Goal: Task Accomplishment & Management: Use online tool/utility

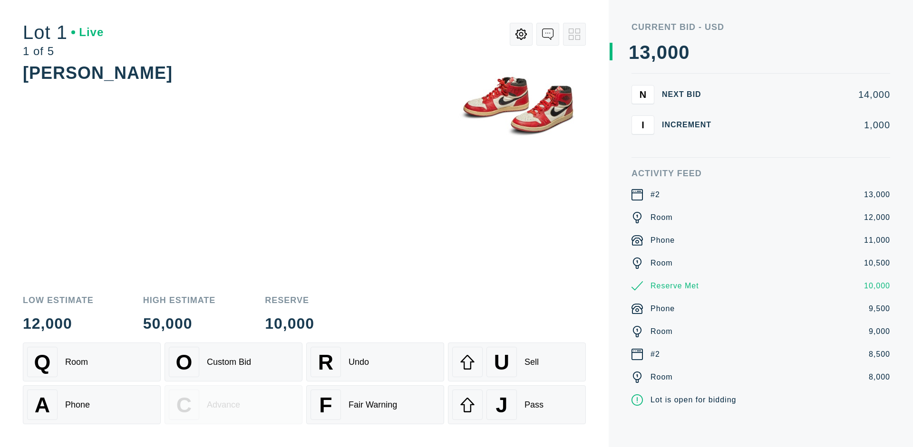
click at [92, 405] on div "A Phone" at bounding box center [91, 405] width 129 height 30
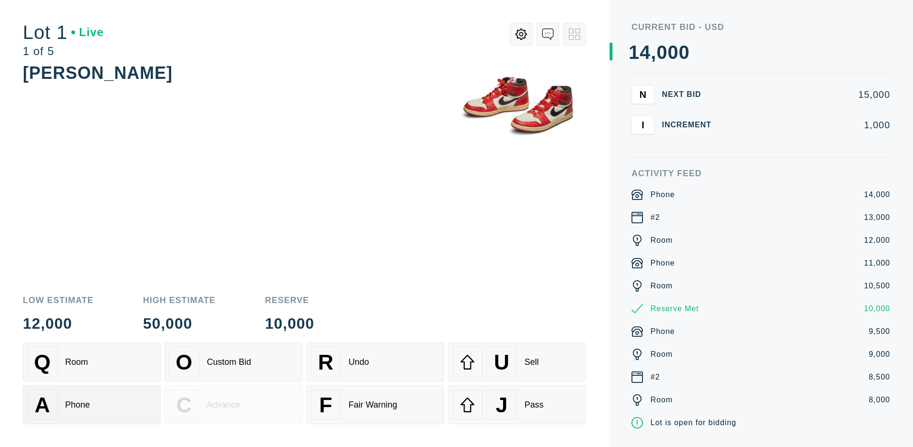
click at [92, 362] on div "Q Room" at bounding box center [91, 362] width 129 height 30
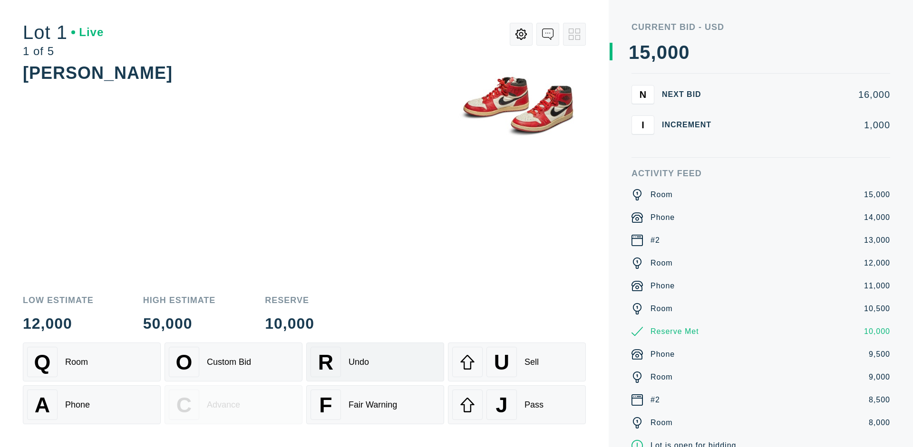
click at [375, 362] on div "R Undo" at bounding box center [374, 362] width 129 height 30
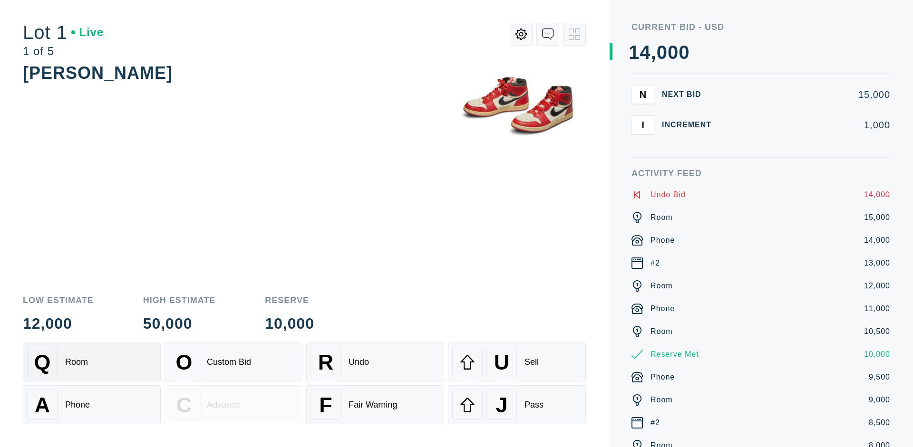
click at [92, 362] on div "Q Room" at bounding box center [91, 362] width 129 height 30
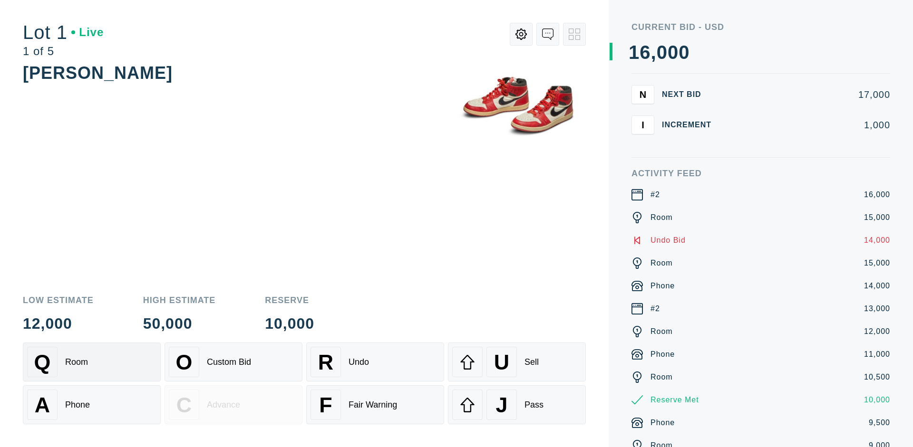
click at [92, 405] on div "A Phone" at bounding box center [91, 405] width 129 height 30
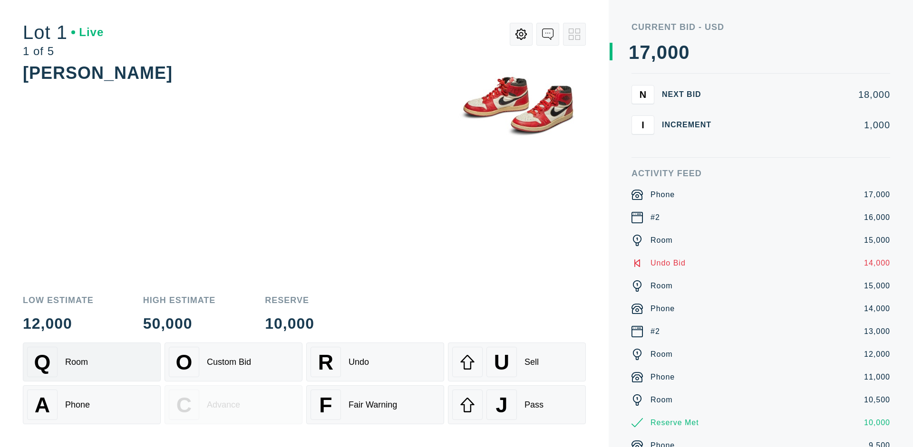
click at [92, 362] on div "Q Room" at bounding box center [91, 362] width 129 height 30
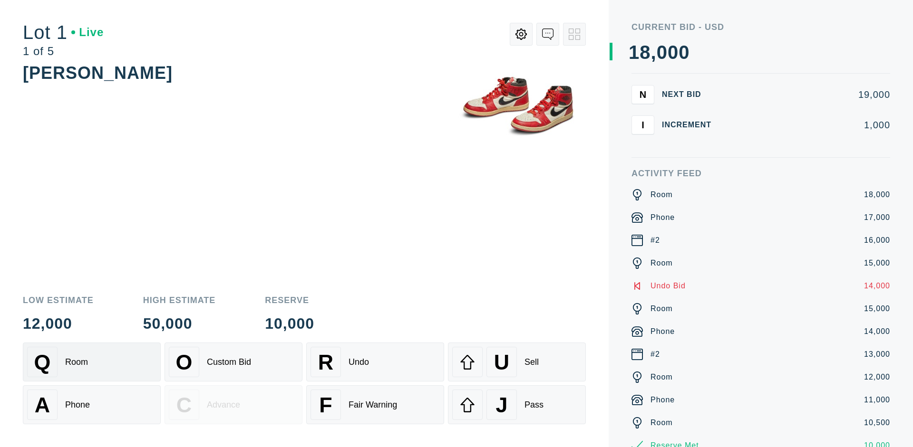
click at [375, 362] on div "R Undo" at bounding box center [374, 362] width 129 height 30
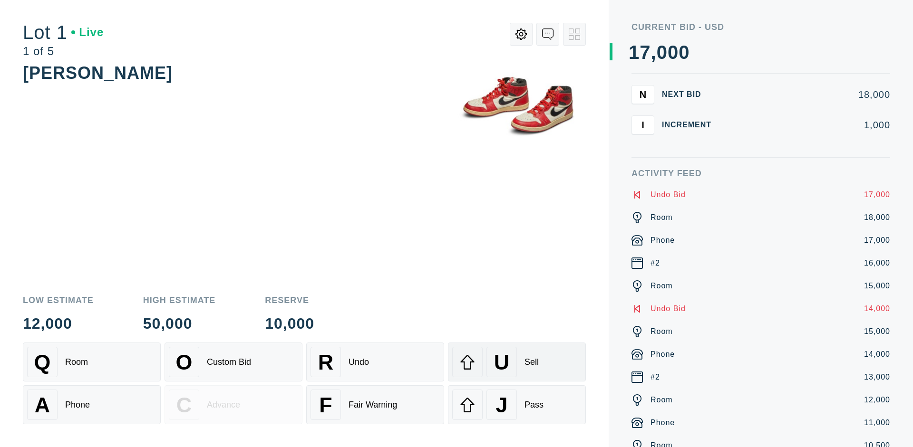
click at [517, 362] on div "U Sell" at bounding box center [516, 362] width 129 height 30
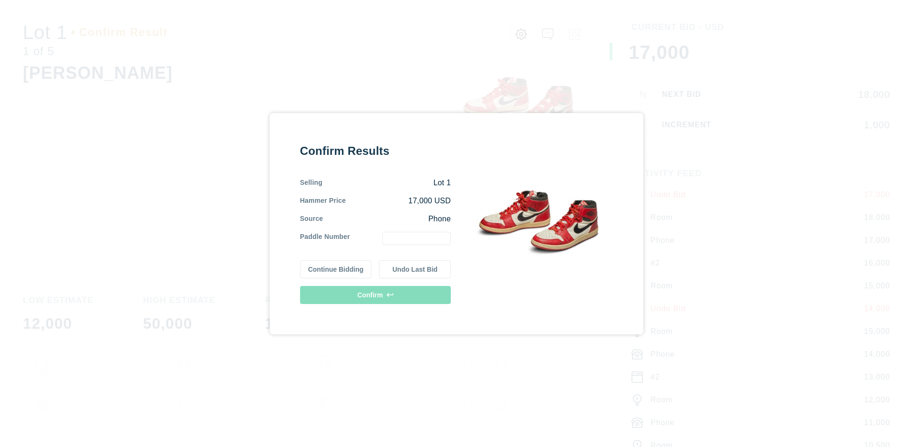
click at [336, 269] on button "Continue Bidding" at bounding box center [336, 269] width 72 height 18
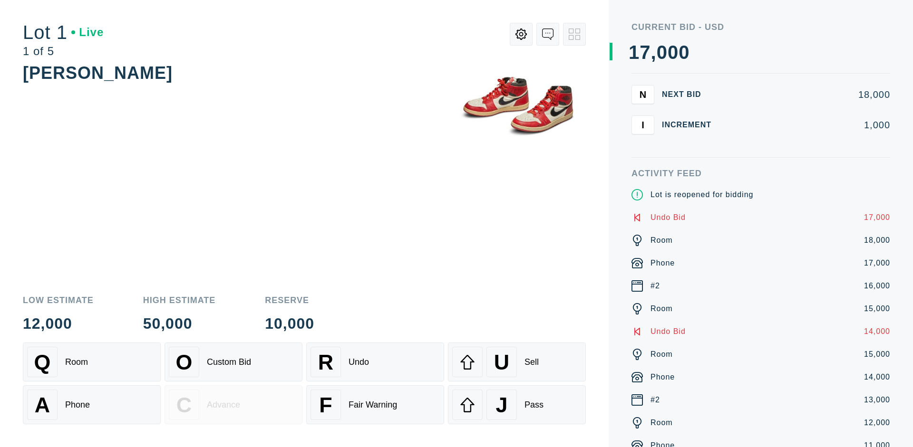
click at [517, 362] on div "U Sell" at bounding box center [516, 362] width 129 height 30
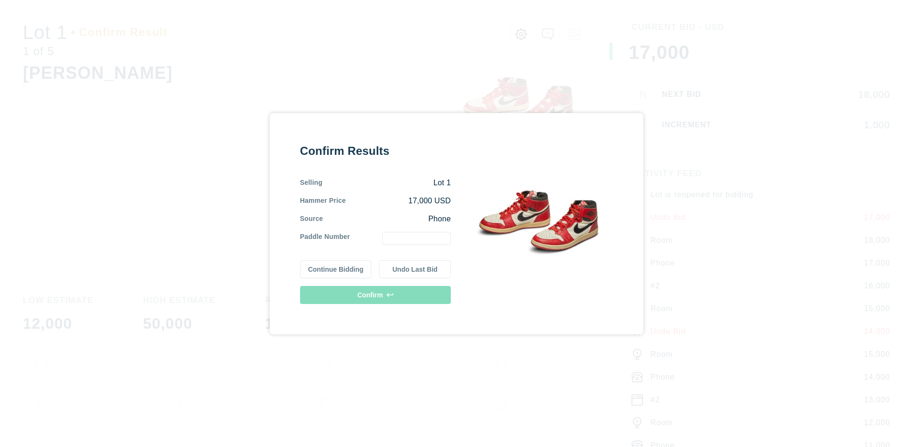
click at [415, 269] on button "Undo Last Bid" at bounding box center [415, 269] width 72 height 18
click at [336, 268] on button "Continue Bidding" at bounding box center [336, 268] width 72 height 18
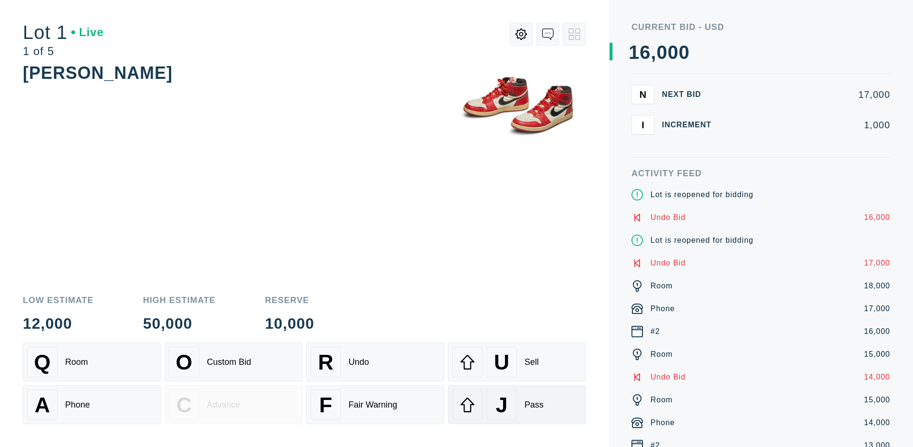
click at [517, 405] on div "J Pass" at bounding box center [516, 405] width 129 height 30
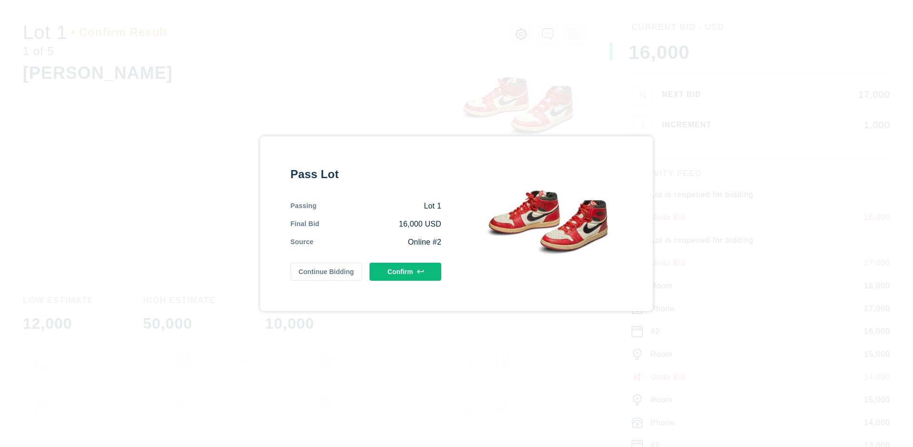
click at [405, 271] on button "Confirm" at bounding box center [405, 272] width 72 height 18
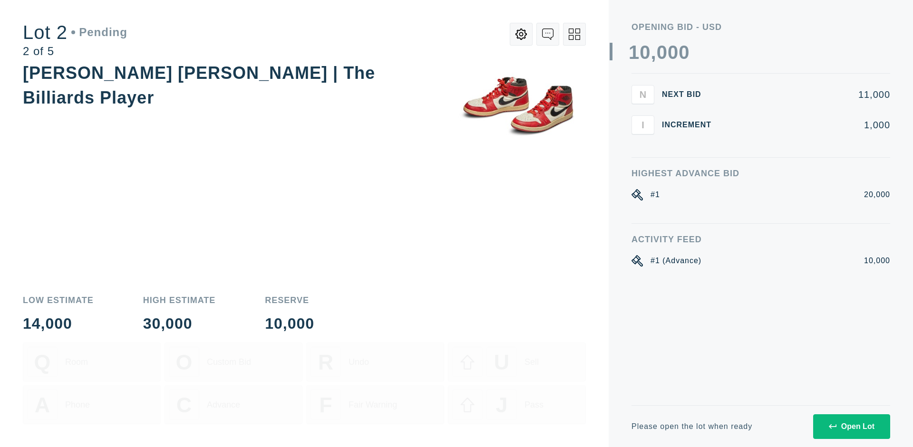
click at [851, 426] on div "Open Lot" at bounding box center [852, 427] width 46 height 9
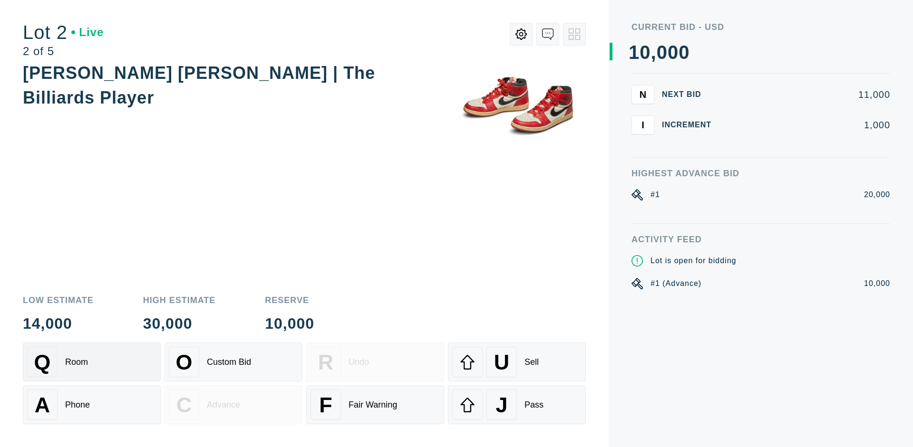
click at [92, 362] on div "Q Room" at bounding box center [91, 362] width 129 height 30
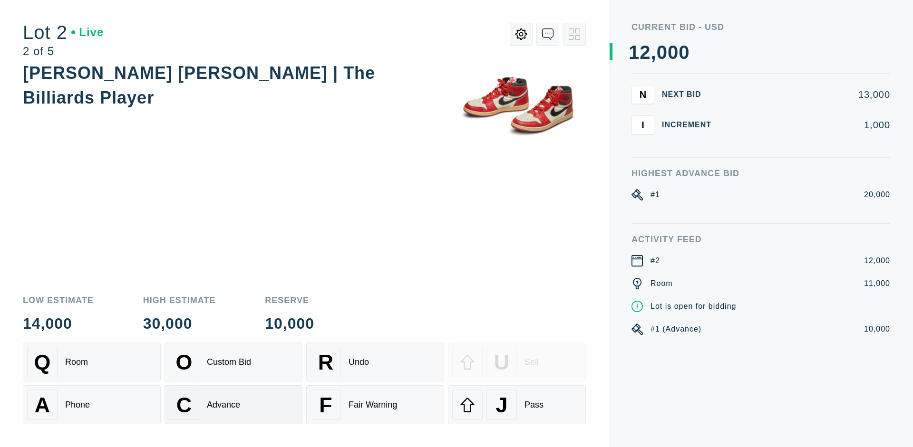
click at [233, 405] on div "Advance" at bounding box center [223, 405] width 33 height 10
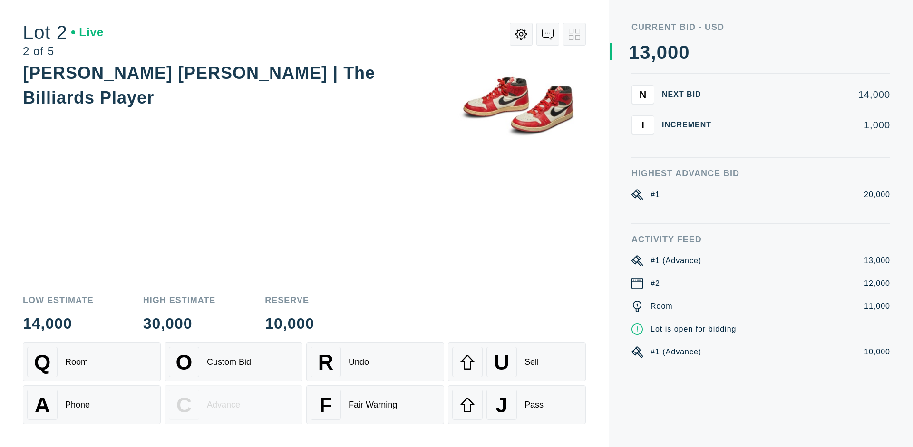
click at [517, 405] on div "J Pass" at bounding box center [516, 405] width 129 height 30
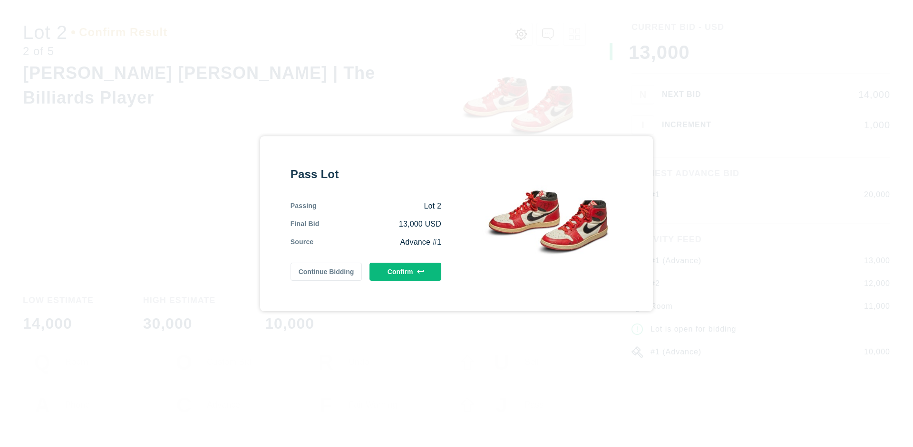
click at [405, 271] on button "Confirm" at bounding box center [405, 272] width 72 height 18
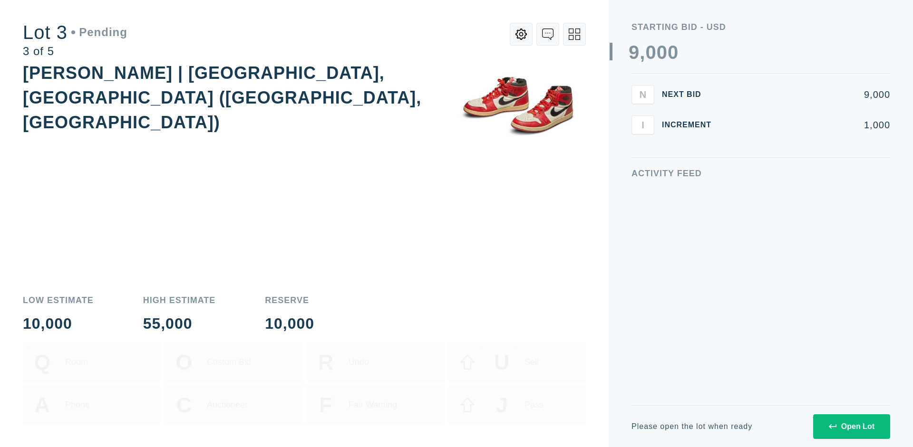
click at [851, 426] on div "Open Lot" at bounding box center [852, 427] width 46 height 9
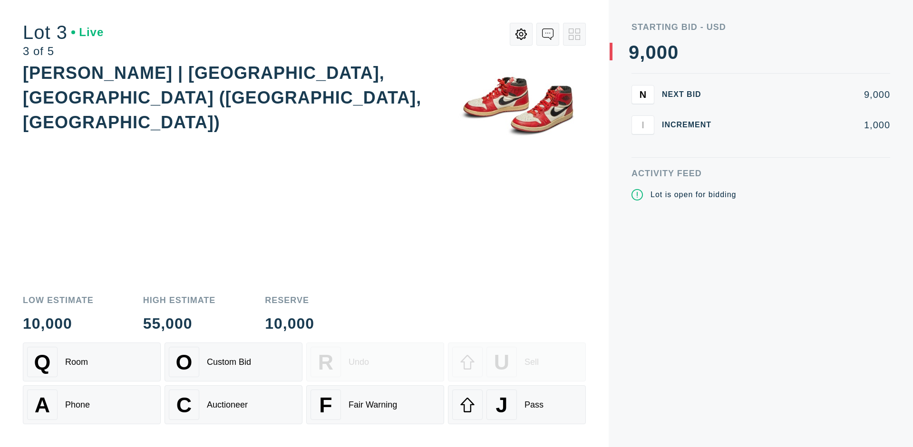
click at [517, 405] on div "J Pass" at bounding box center [516, 405] width 129 height 30
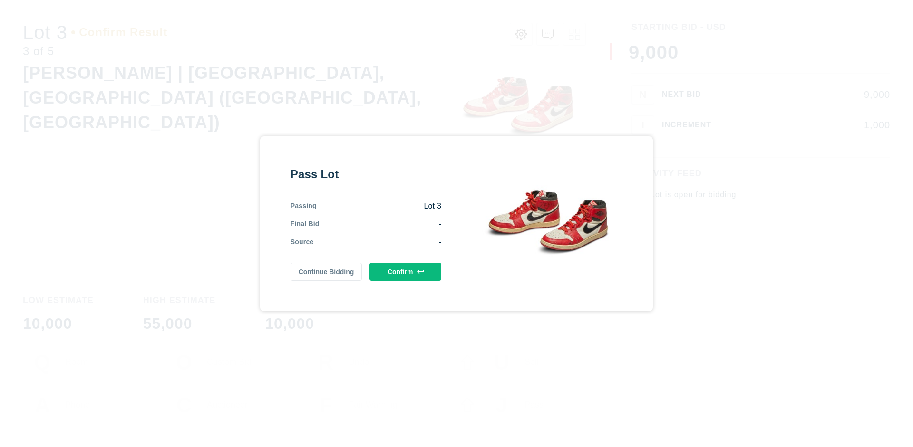
click at [405, 271] on button "Confirm" at bounding box center [405, 272] width 72 height 18
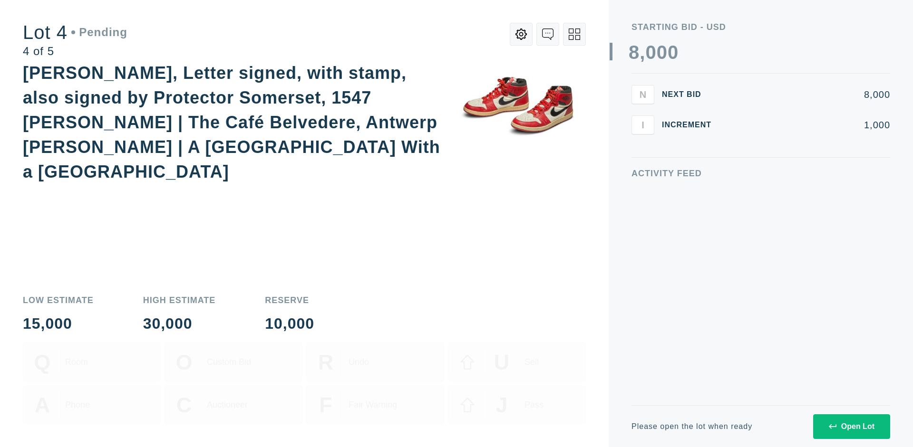
click at [851, 426] on div "Open Lot" at bounding box center [852, 427] width 46 height 9
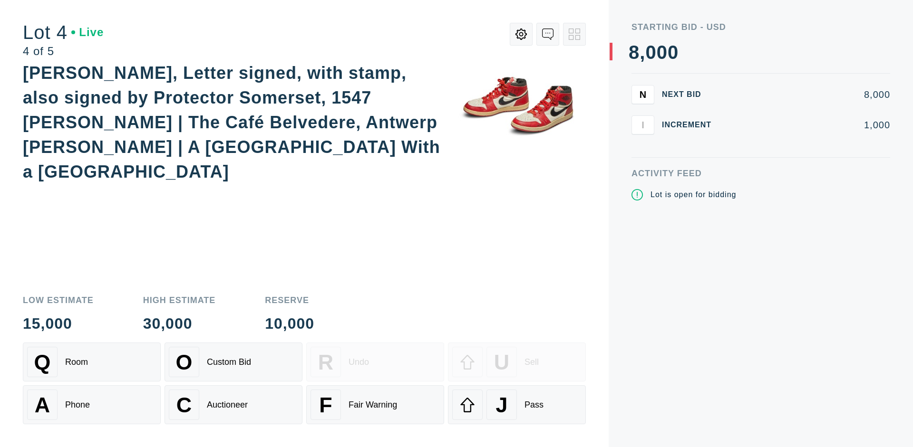
click at [92, 362] on div "Q Room" at bounding box center [91, 362] width 129 height 30
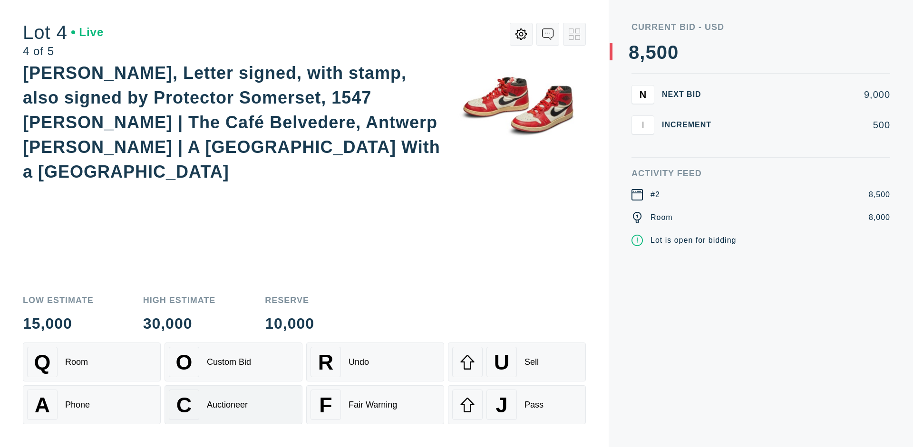
click at [233, 405] on div "Auctioneer" at bounding box center [227, 405] width 41 height 10
click at [517, 405] on div "J Pass" at bounding box center [516, 405] width 129 height 30
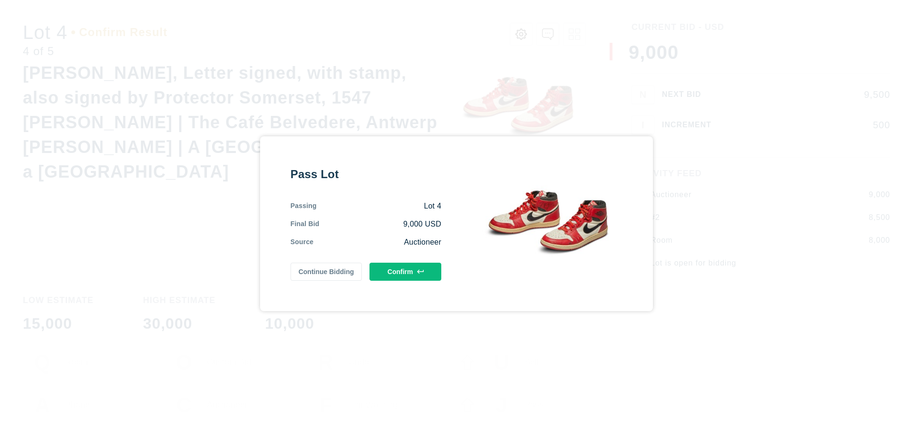
click at [405, 271] on button "Confirm" at bounding box center [405, 272] width 72 height 18
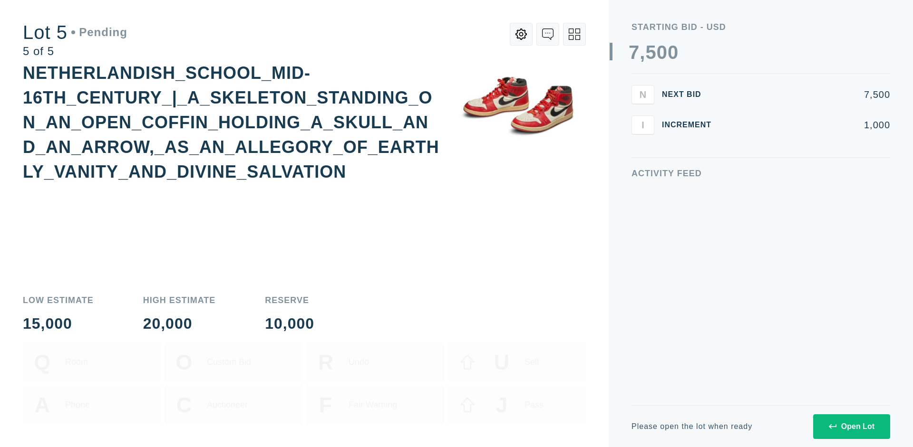
click at [851, 426] on div "Open Lot" at bounding box center [852, 427] width 46 height 9
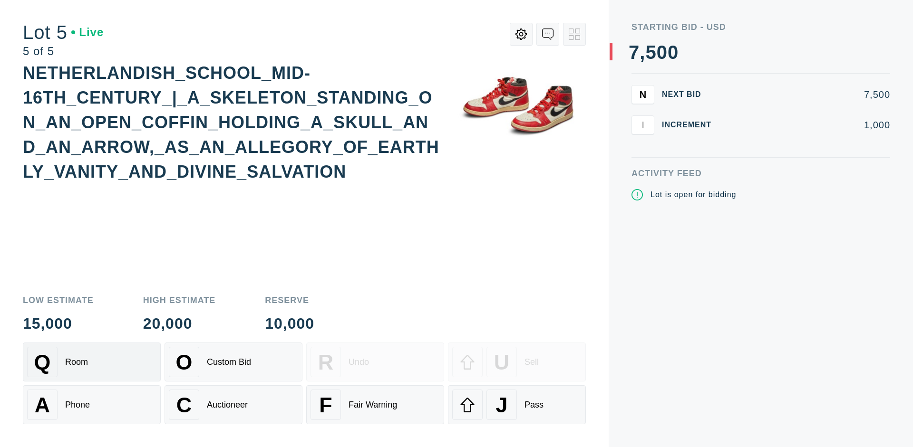
click at [92, 362] on div "Q Room" at bounding box center [91, 362] width 129 height 30
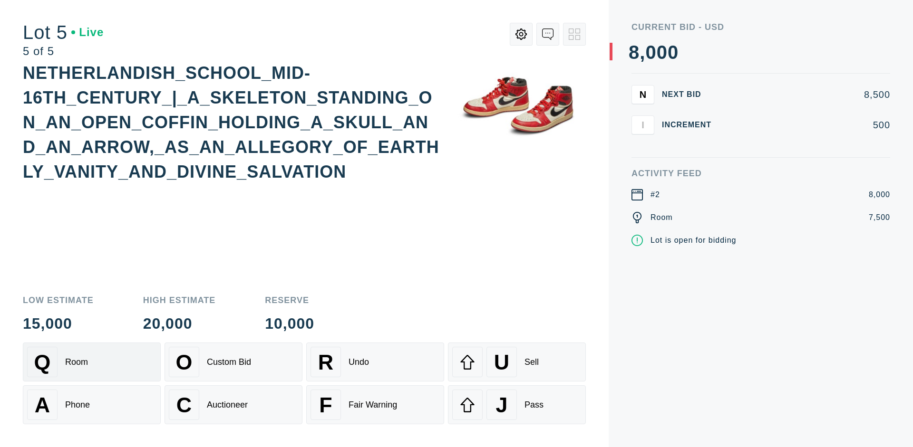
click at [92, 362] on div "Q Room" at bounding box center [91, 362] width 129 height 30
